Goal: Use online tool/utility: Utilize a website feature to perform a specific function

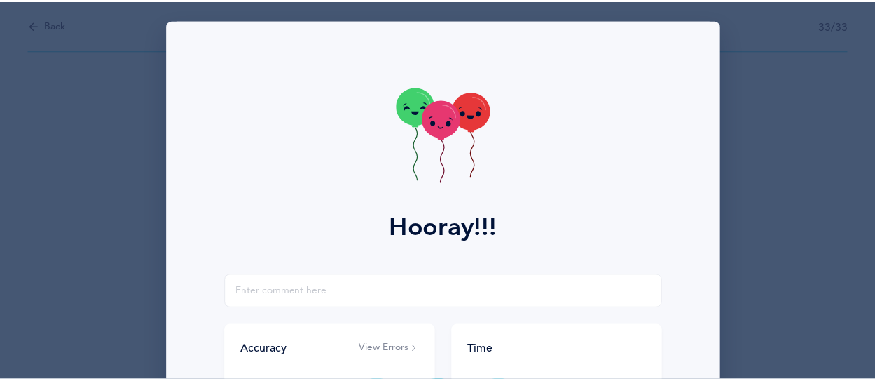
scroll to position [286, 0]
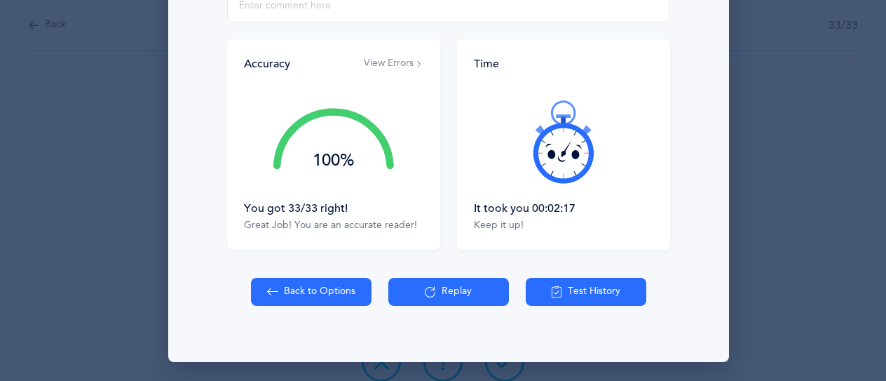
click at [287, 298] on button "Back to Options" at bounding box center [311, 292] width 121 height 28
select select "27"
select select "single"
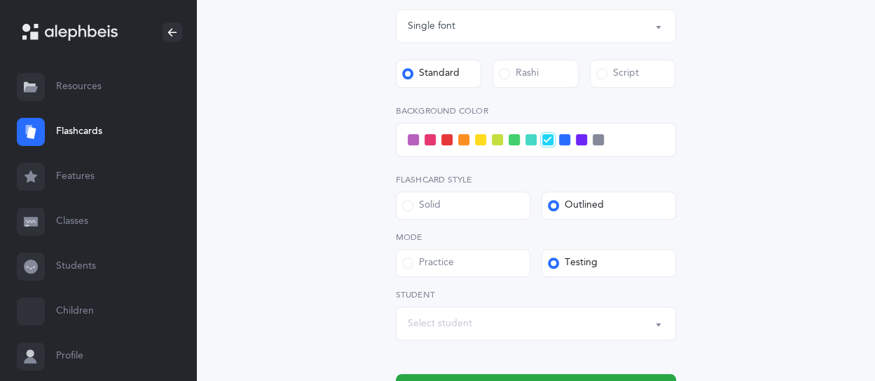
scroll to position [550, 0]
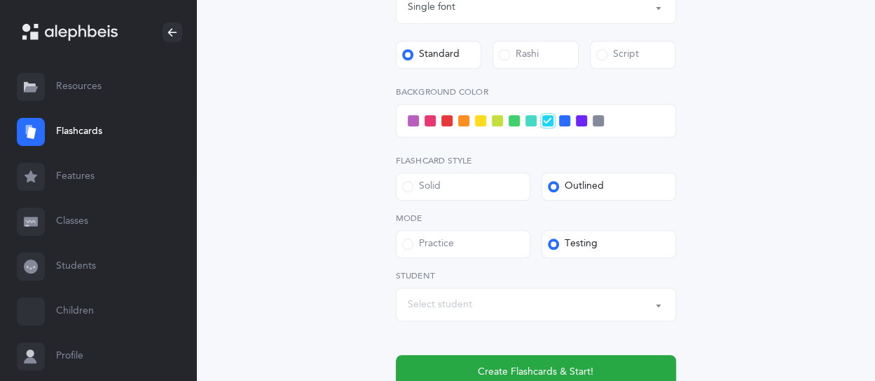
click at [479, 249] on label "Practice" at bounding box center [463, 244] width 135 height 28
click at [0, 0] on input "Practice" at bounding box center [0, 0] width 0 height 0
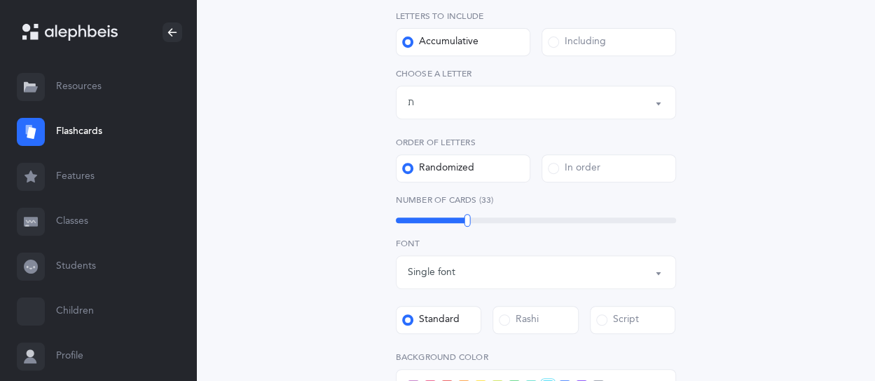
scroll to position [285, 0]
click at [479, 111] on div "Letters up until: ת" at bounding box center [536, 103] width 257 height 24
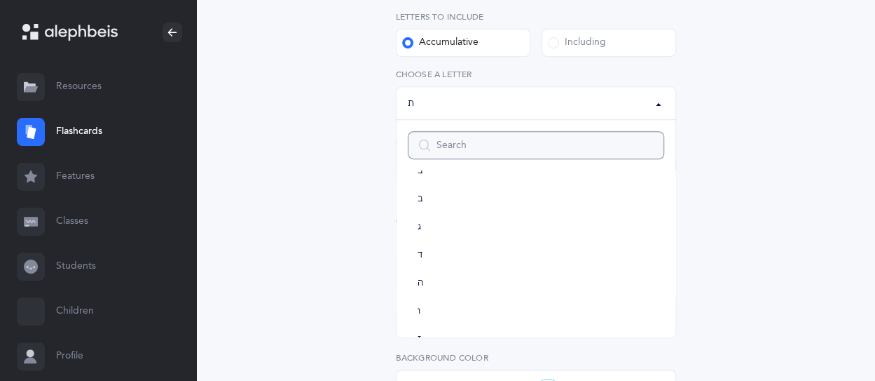
scroll to position [0, 0]
click at [622, 53] on label "Including" at bounding box center [609, 43] width 135 height 28
click at [0, 0] on input "Including" at bounding box center [0, 0] width 0 height 0
select select "81"
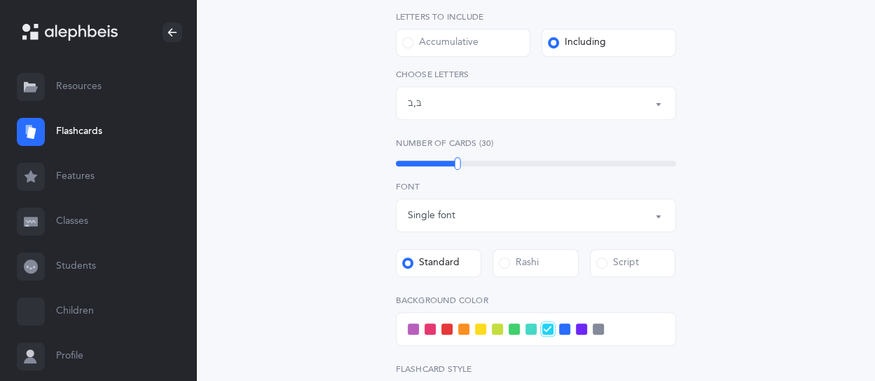
scroll to position [6, 0]
click at [443, 101] on div "Letters: בּ , ב" at bounding box center [536, 103] width 257 height 24
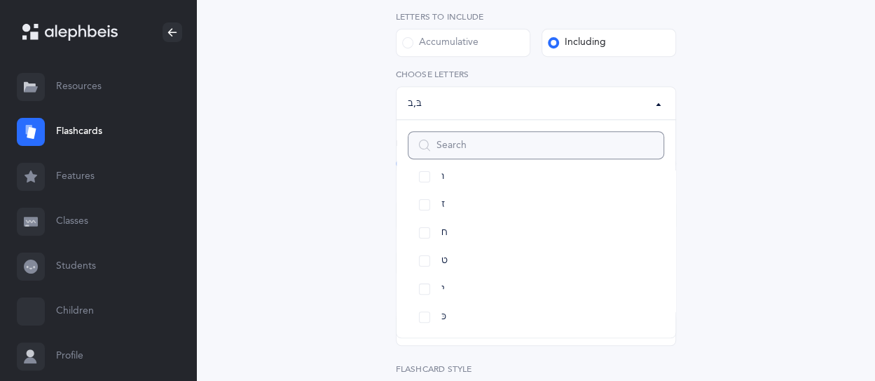
scroll to position [274, 0]
click at [428, 256] on link "כּ" at bounding box center [536, 258] width 257 height 28
click at [428, 256] on link "ךּ" at bounding box center [536, 248] width 257 height 28
click at [426, 273] on link "כ" at bounding box center [536, 276] width 257 height 28
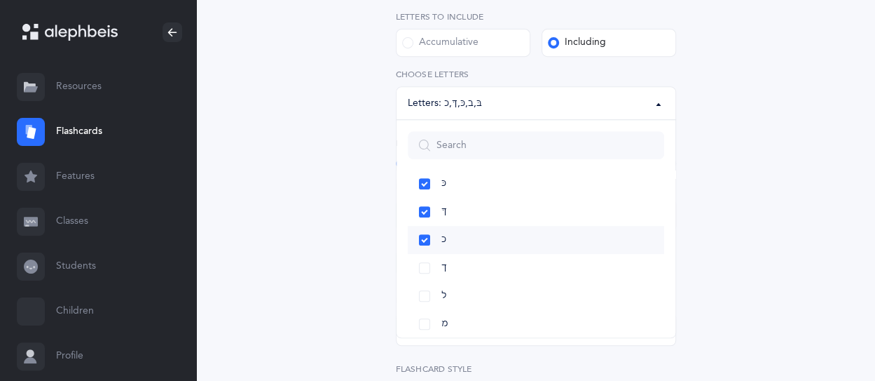
click at [426, 273] on link "ך" at bounding box center [536, 268] width 257 height 28
click at [426, 273] on link "פ" at bounding box center [536, 280] width 257 height 28
click at [425, 248] on link "פּ" at bounding box center [536, 252] width 257 height 28
click at [803, 138] on div "Letters and Nekudos Choose your Flashcards options Level 1 - Letters only Level…" at bounding box center [535, 200] width 601 height 779
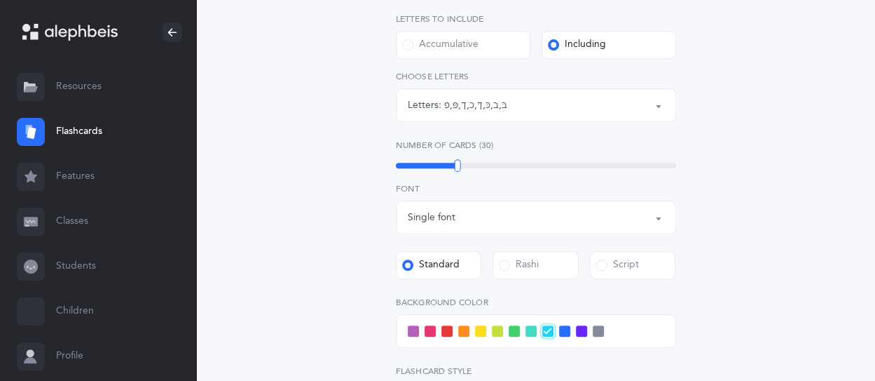
scroll to position [282, 0]
click at [482, 165] on div "38" at bounding box center [536, 166] width 280 height 6
click at [486, 170] on div "39" at bounding box center [536, 166] width 280 height 11
click at [487, 170] on div at bounding box center [486, 166] width 6 height 13
click at [489, 170] on div "40" at bounding box center [536, 166] width 280 height 11
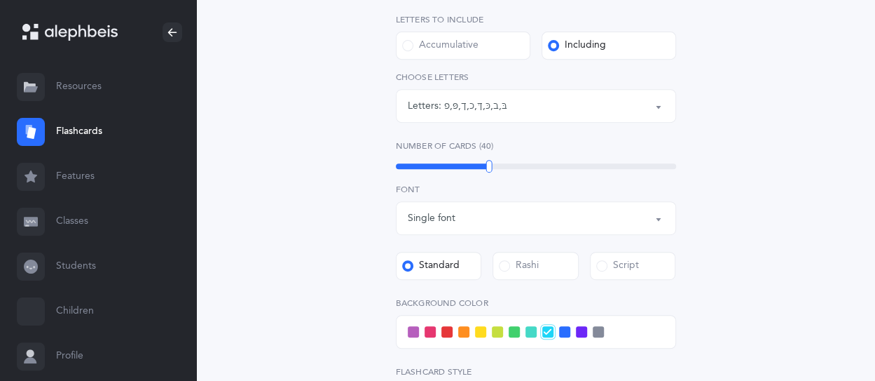
click at [777, 255] on div "Letters and Nekudos Choose your Flashcards options Level 1 - Letters only Level…" at bounding box center [535, 203] width 601 height 779
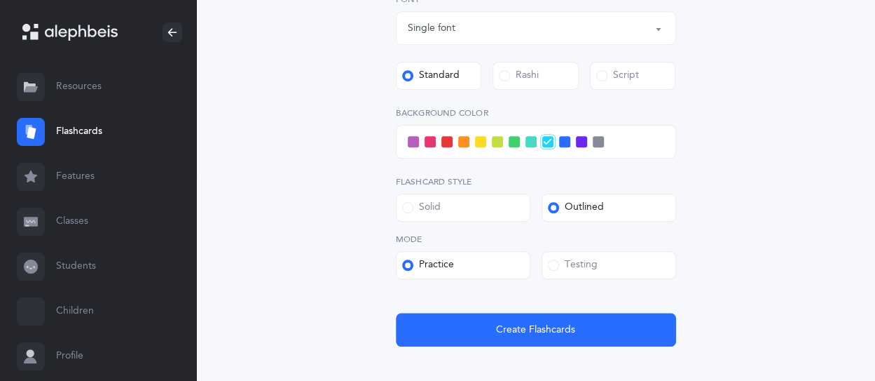
scroll to position [448, 0]
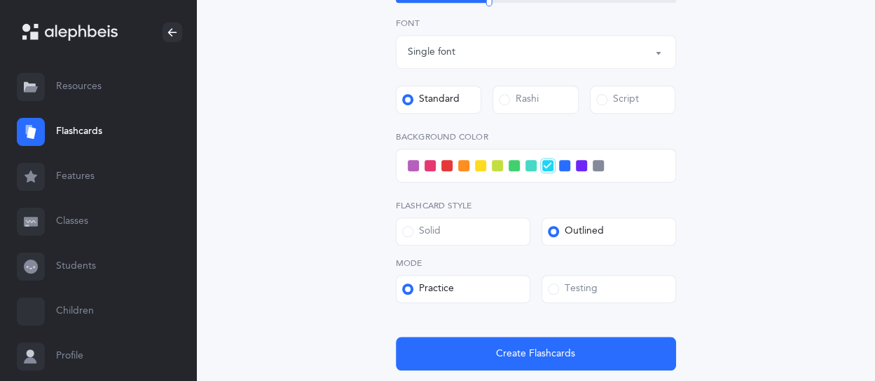
click at [531, 164] on span at bounding box center [531, 165] width 11 height 11
click at [0, 0] on input "checkbox" at bounding box center [0, 0] width 0 height 0
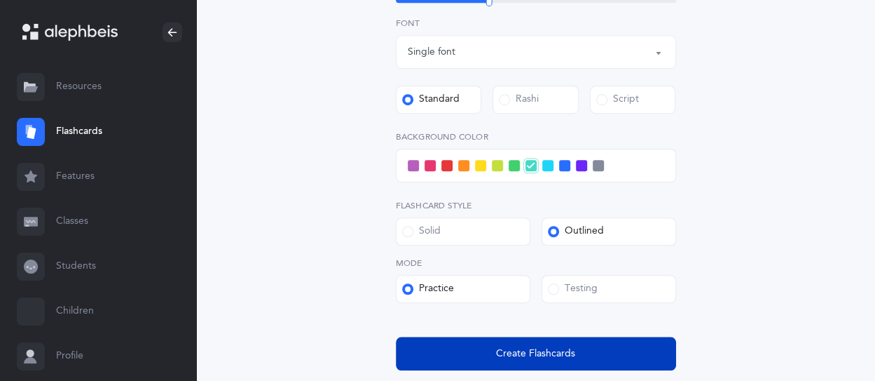
click at [604, 348] on button "Create Flashcards" at bounding box center [536, 353] width 280 height 34
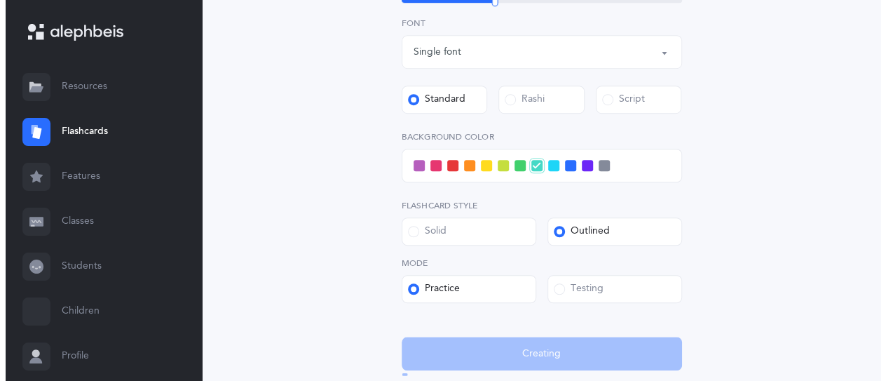
scroll to position [0, 0]
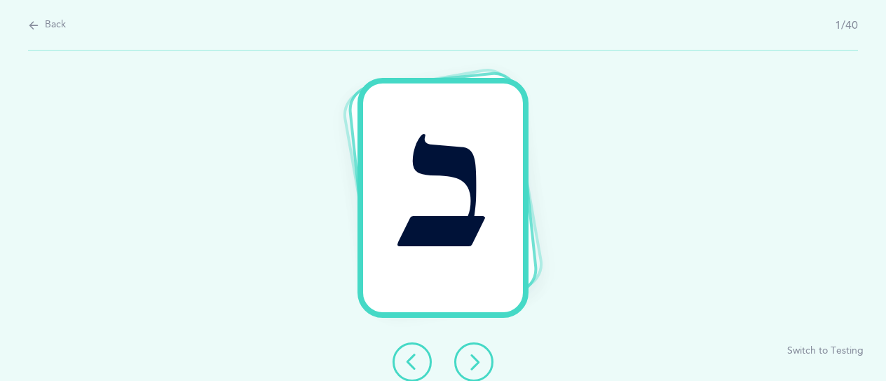
click at [472, 361] on icon at bounding box center [473, 361] width 17 height 17
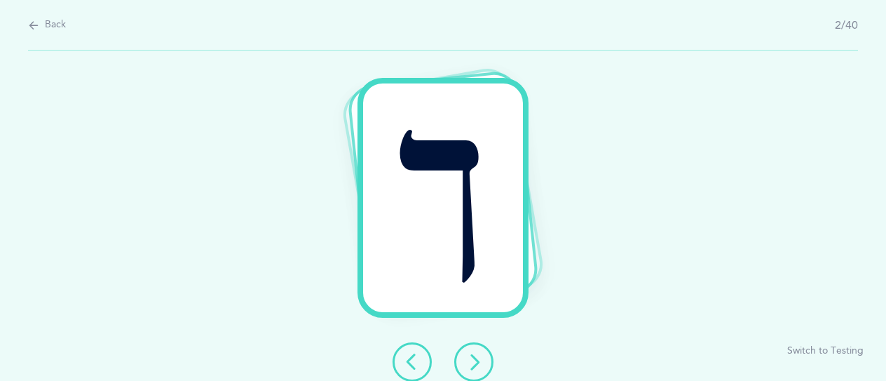
click at [472, 361] on icon at bounding box center [473, 361] width 17 height 17
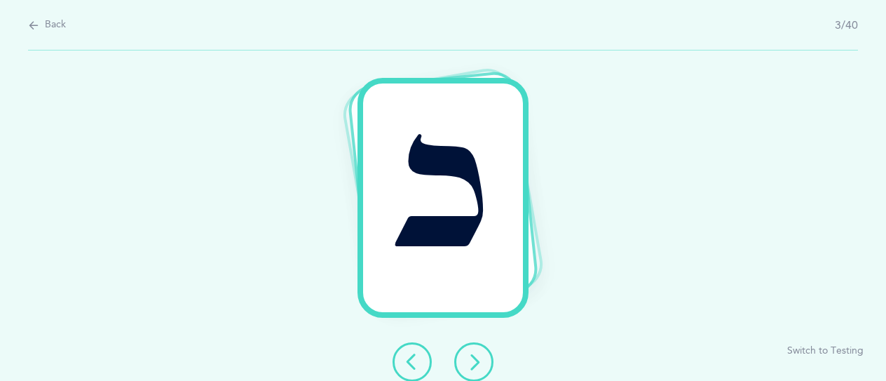
click at [472, 361] on icon at bounding box center [473, 361] width 17 height 17
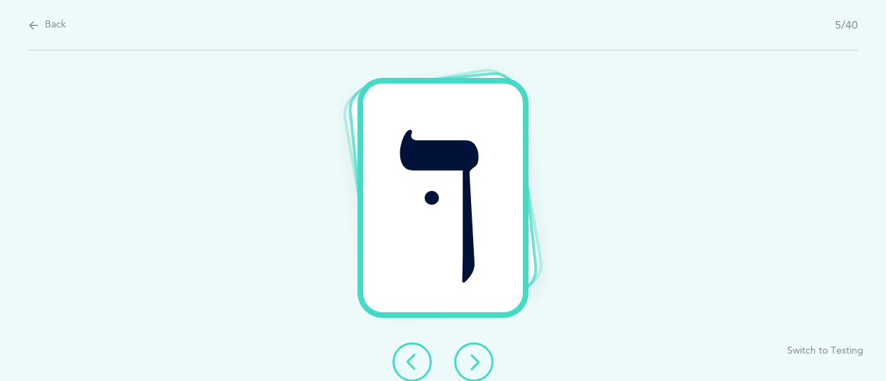
click at [472, 361] on icon at bounding box center [473, 361] width 17 height 17
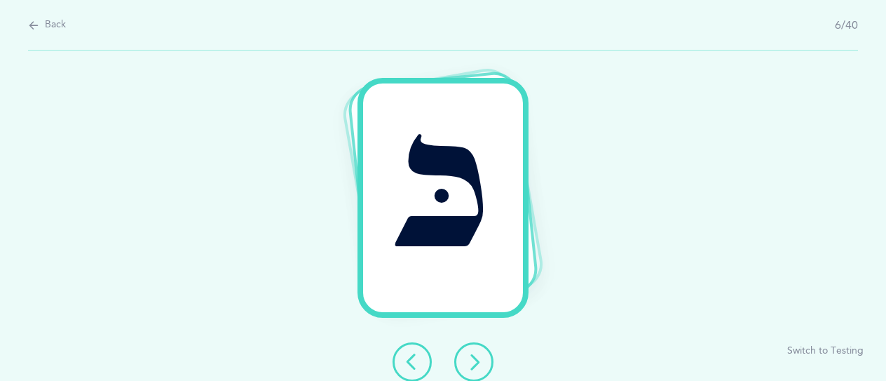
click at [472, 361] on icon at bounding box center [473, 361] width 17 height 17
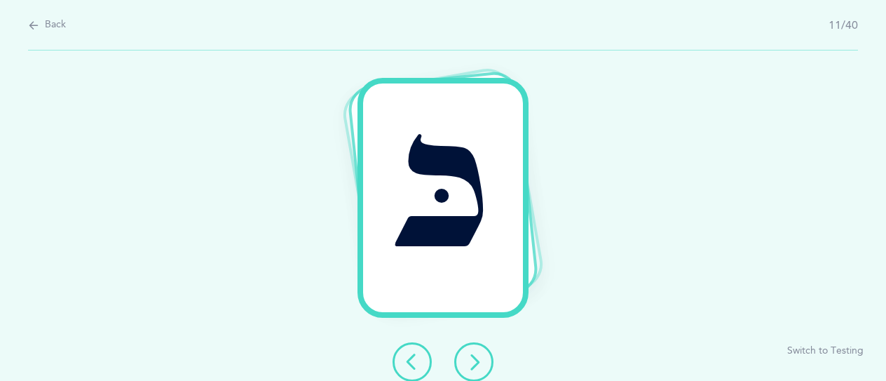
click at [472, 361] on icon at bounding box center [473, 361] width 17 height 17
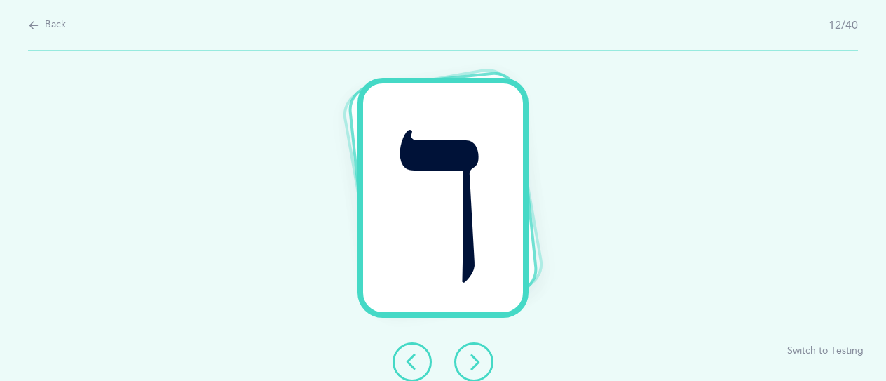
click at [472, 361] on icon at bounding box center [473, 361] width 17 height 17
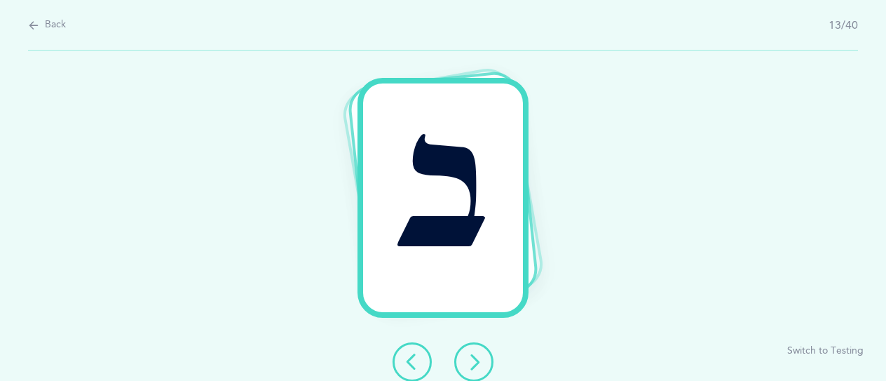
click at [472, 361] on icon at bounding box center [473, 361] width 17 height 17
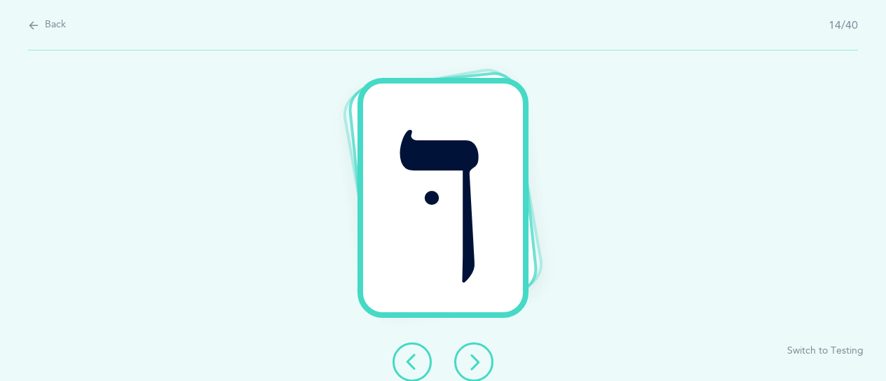
click at [472, 361] on icon at bounding box center [473, 361] width 17 height 17
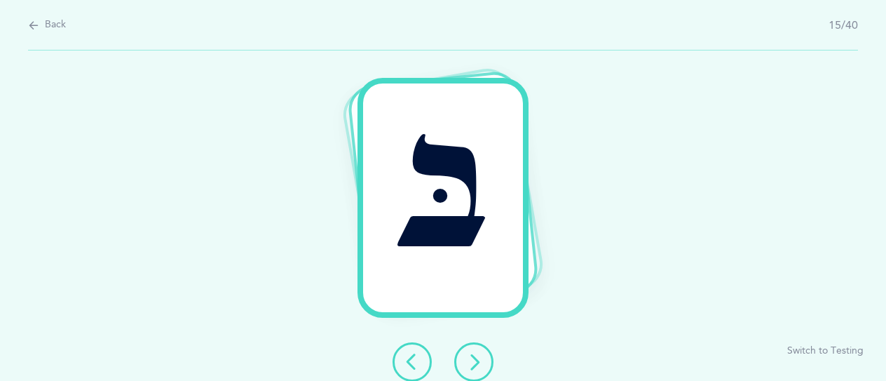
click at [472, 361] on icon at bounding box center [473, 361] width 17 height 17
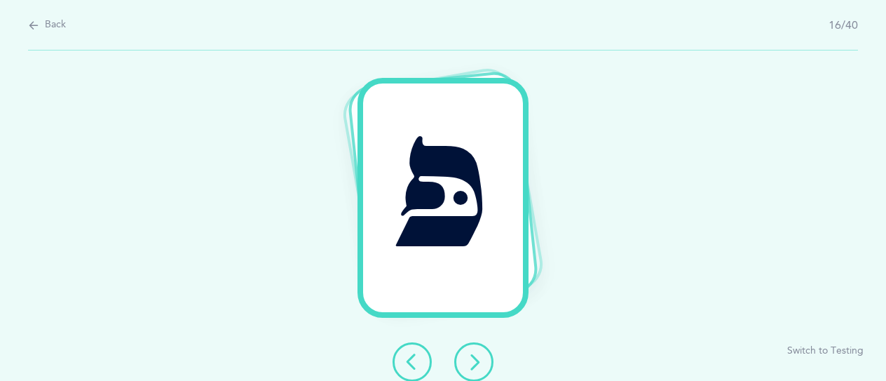
click at [472, 361] on icon at bounding box center [473, 361] width 17 height 17
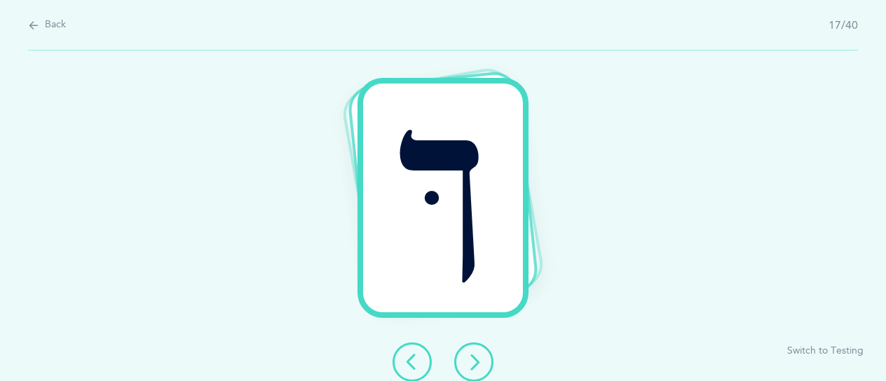
click at [472, 361] on icon at bounding box center [473, 361] width 17 height 17
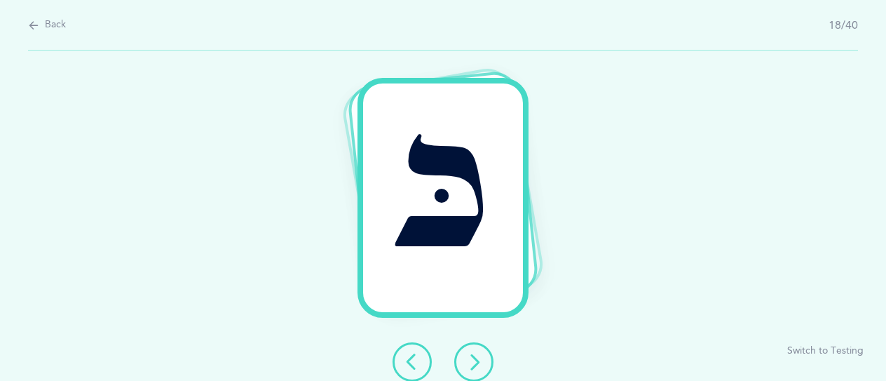
click at [472, 360] on icon at bounding box center [473, 361] width 17 height 17
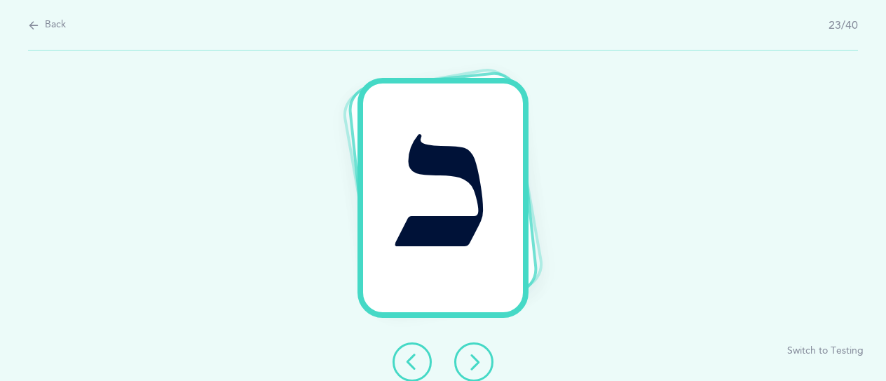
click at [472, 360] on icon at bounding box center [473, 361] width 17 height 17
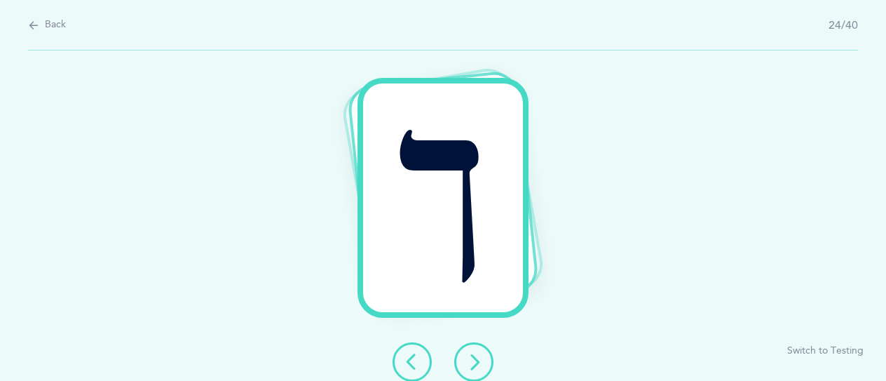
click at [472, 360] on icon at bounding box center [473, 361] width 17 height 17
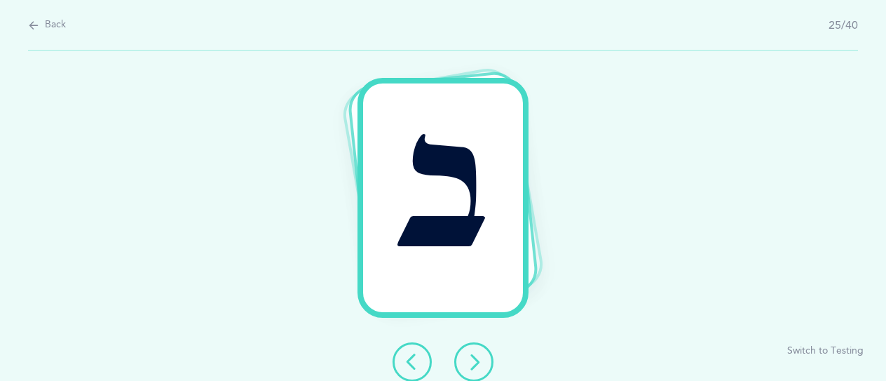
click at [472, 360] on icon at bounding box center [473, 361] width 17 height 17
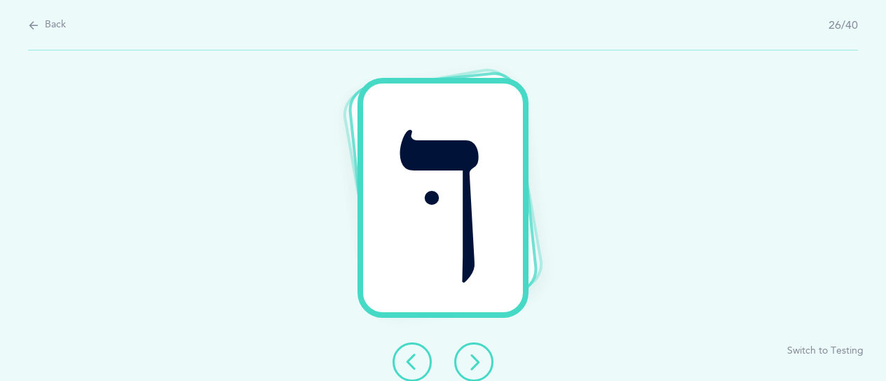
click at [472, 360] on icon at bounding box center [473, 361] width 17 height 17
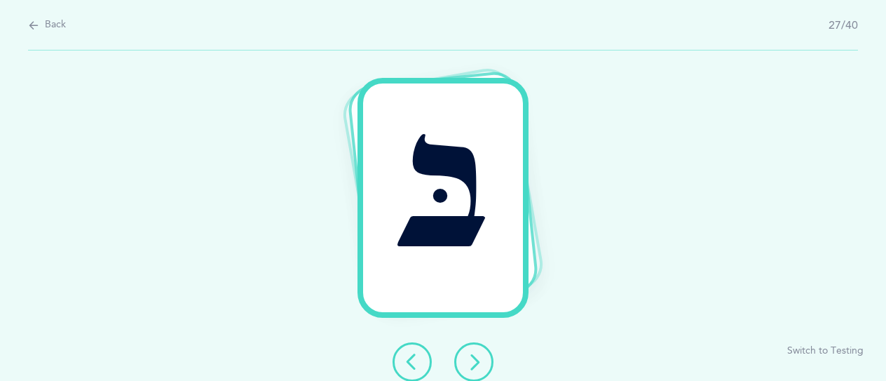
click at [472, 360] on icon at bounding box center [473, 361] width 17 height 17
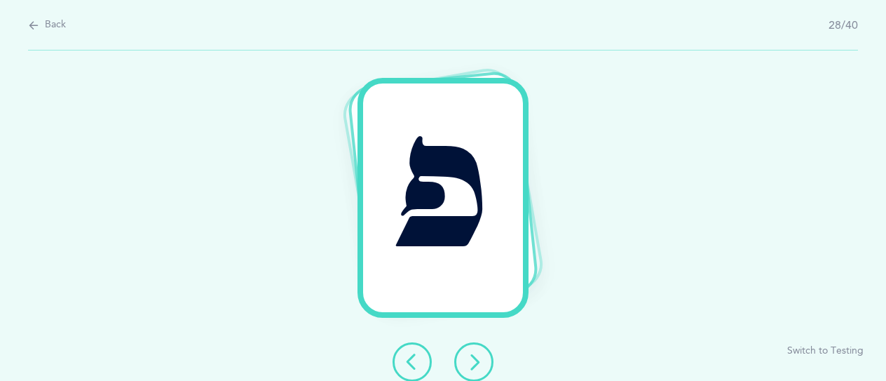
click at [472, 360] on icon at bounding box center [473, 361] width 17 height 17
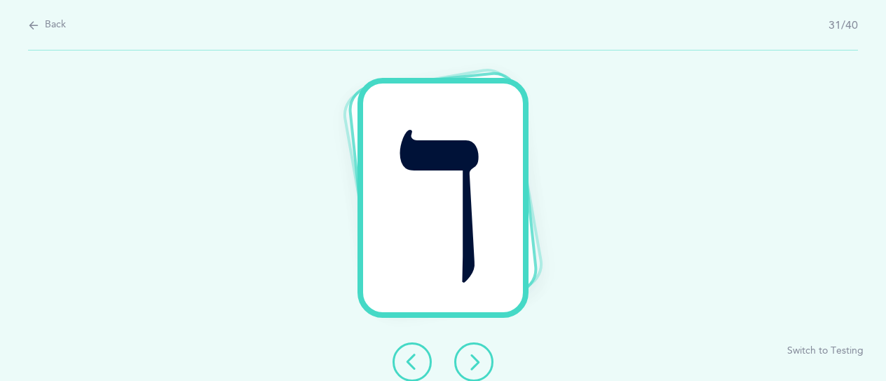
click at [472, 360] on icon at bounding box center [473, 361] width 17 height 17
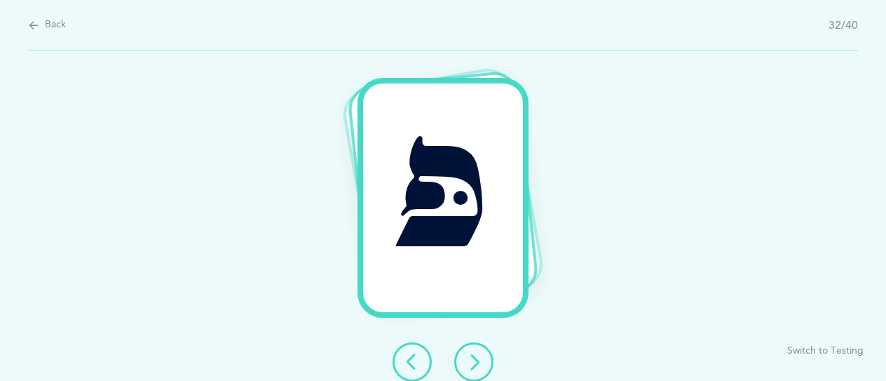
click at [472, 360] on icon at bounding box center [473, 361] width 17 height 17
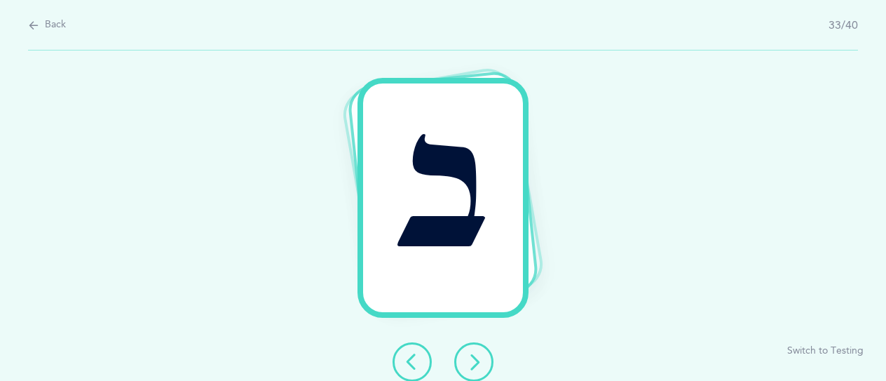
click at [472, 360] on icon at bounding box center [473, 361] width 17 height 17
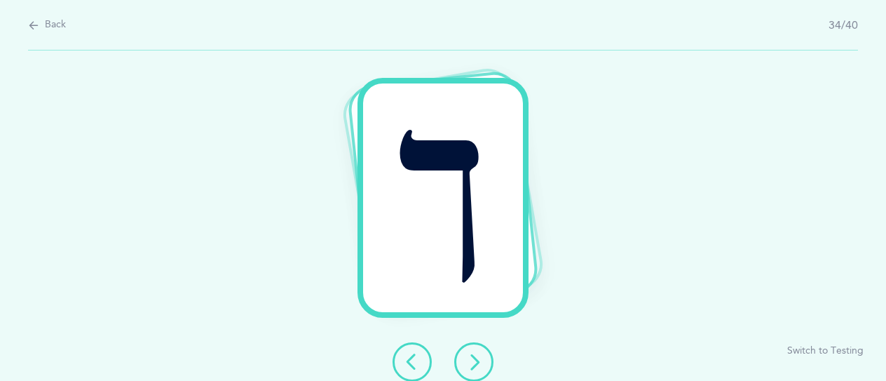
click at [472, 360] on icon at bounding box center [473, 361] width 17 height 17
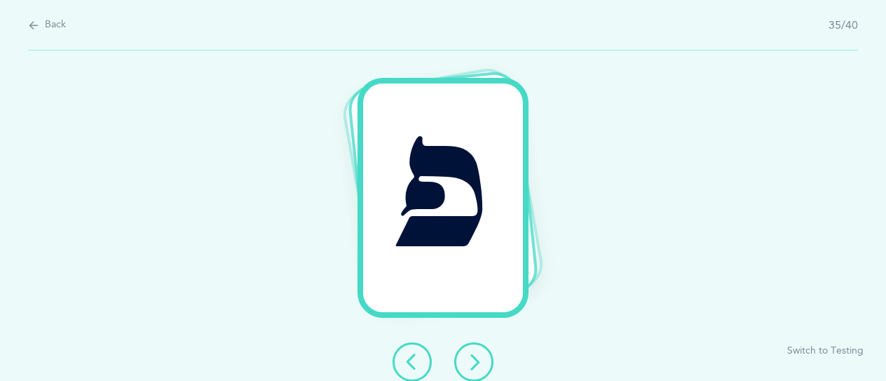
click at [472, 360] on icon at bounding box center [473, 361] width 17 height 17
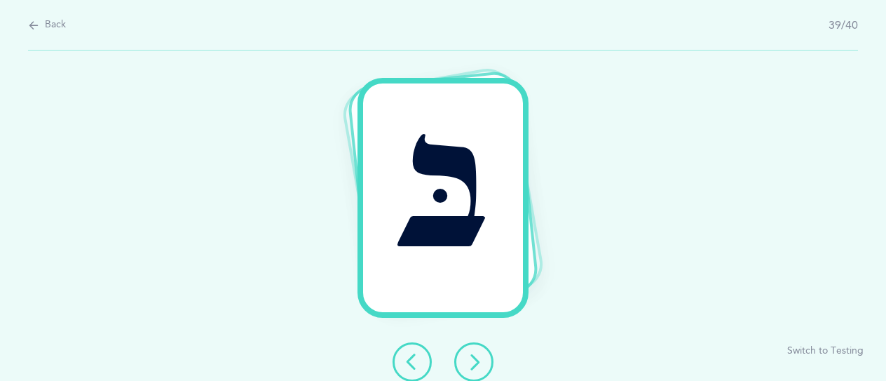
click at [472, 360] on icon at bounding box center [473, 361] width 17 height 17
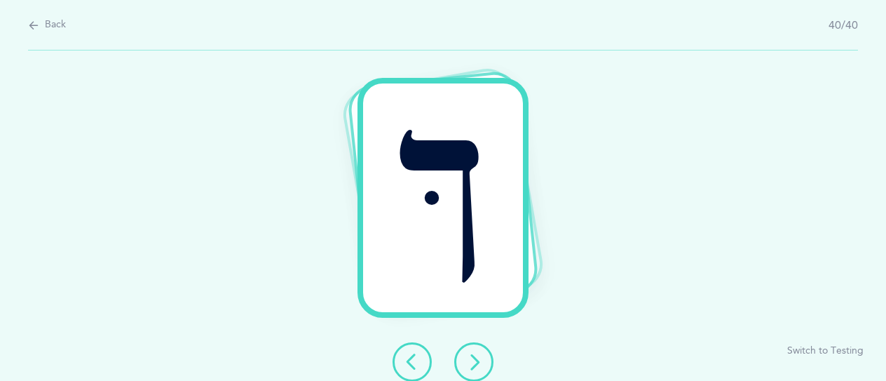
click at [472, 360] on icon at bounding box center [473, 361] width 17 height 17
